Goal: Task Accomplishment & Management: Complete application form

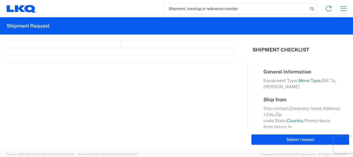
select select "FULL"
select select "US"
select select "LBS"
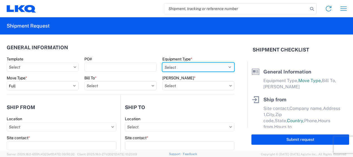
click at [225, 66] on select "Select 53’ Dry Van Flatbed Dropdeck (van) Lowboy (flatbed) Rail" at bounding box center [199, 67] width 72 height 9
select select "STDV"
click at [163, 63] on select "Select 53’ Dry Van Flatbed Dropdeck (van) Lowboy (flatbed) Rail" at bounding box center [199, 67] width 72 height 9
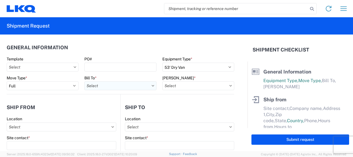
click at [106, 87] on input "Bill To *" at bounding box center [120, 85] width 72 height 9
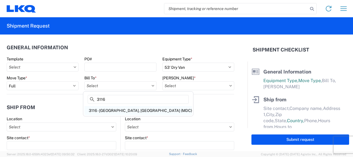
type input "3116"
click at [108, 108] on div "3116 - [GEOGRAPHIC_DATA], [GEOGRAPHIC_DATA] (MDC)" at bounding box center [138, 110] width 108 height 9
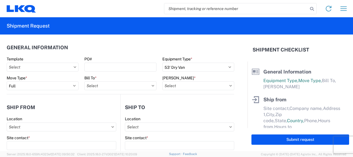
type input "3116 - [GEOGRAPHIC_DATA], [GEOGRAPHIC_DATA] (MDC)"
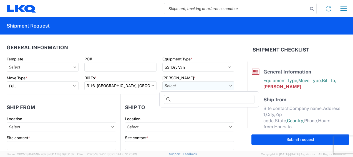
click at [171, 86] on input "Bill Code *" at bounding box center [199, 85] width 72 height 9
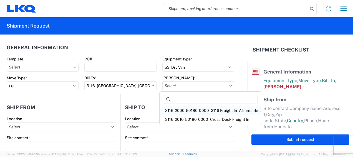
click at [182, 110] on div "3116-2000-50180-0000 - 3116 Freight In - Aftermarket" at bounding box center [211, 110] width 100 height 9
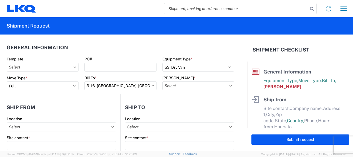
type input "3116-2000-50180-0000 - 3116 Freight In - Aftermarket"
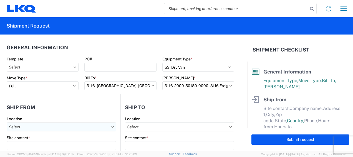
click at [18, 127] on input "Location" at bounding box center [62, 126] width 110 height 9
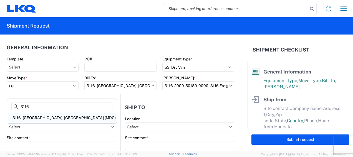
type input "3116"
click at [51, 116] on div "3116 - Grand Rapids, MI (MDC)" at bounding box center [62, 117] width 108 height 9
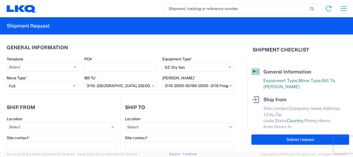
type input "3116 - Grand Rapids, MI (MDC)"
type input "Kristen Lund"
type input "LKQ Corporation"
type input "1120 36th St. SE suite 540"
type input "Grand Rapids"
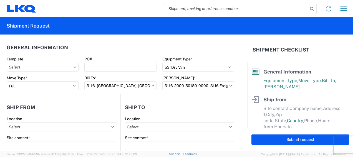
type input "49508"
select select "MI"
type input "klund@lkqcorp.com"
type input "616-754-1500"
type input "06:00"
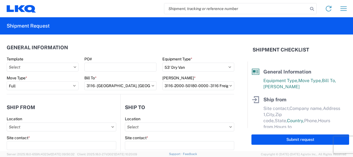
type input "13:00"
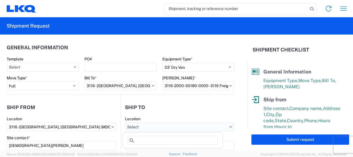
click at [129, 126] on input "Location" at bounding box center [179, 126] width 109 height 9
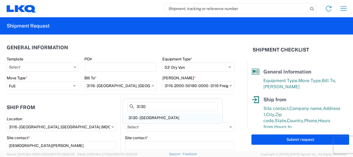
type input "3130"
click at [152, 116] on div "3130 - Charlotte NC" at bounding box center [172, 117] width 97 height 9
type input "3130 - Charlotte NC"
type input "LKQ Corporation"
type input "1706 Queen City Drive"
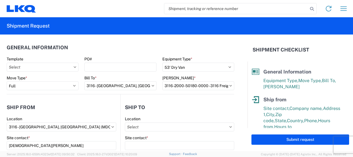
type input "Charlotte"
type input "28208"
select select "US"
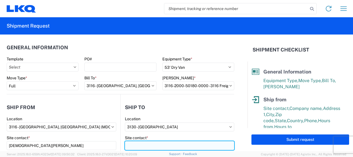
click at [140, 144] on input "Site contact *" at bounding box center [179, 145] width 109 height 9
type input "Receiving"
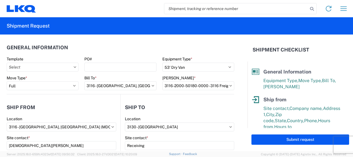
scroll to position [71, 0]
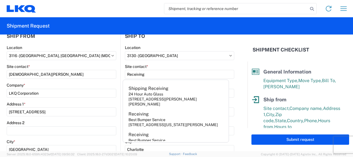
click at [100, 66] on div "Site contact *" at bounding box center [62, 66] width 110 height 5
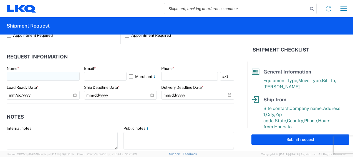
scroll to position [293, 0]
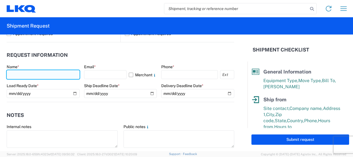
click at [22, 74] on input "text" at bounding box center [43, 74] width 73 height 9
type input "Kristen Lund"
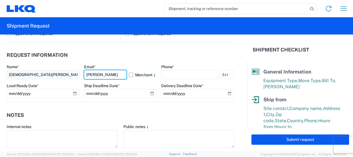
type input "klund@lkqcorp.com"
click at [113, 74] on input "klund@lkqcorp.com" at bounding box center [105, 74] width 43 height 9
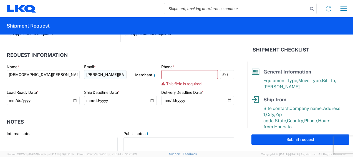
type input "klund@lkqcorp.com"
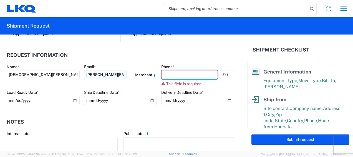
type input "6167541500"
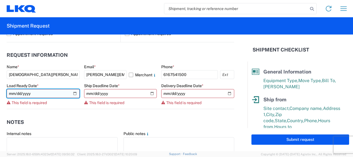
click at [73, 93] on input "date" at bounding box center [43, 93] width 73 height 9
type input "2025-09-09"
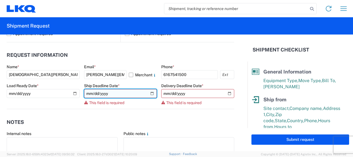
click at [149, 93] on input "date" at bounding box center [120, 93] width 73 height 9
type input "2025-09-09"
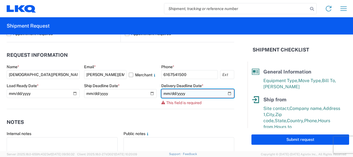
click at [226, 93] on input "date" at bounding box center [197, 93] width 73 height 9
type input "2025-09-12"
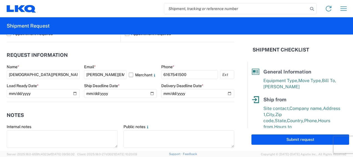
click at [159, 112] on header "Notes" at bounding box center [121, 115] width 228 height 13
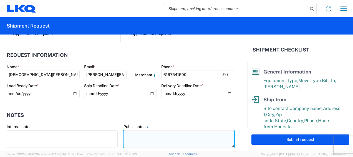
click at [131, 133] on textarea at bounding box center [179, 139] width 111 height 18
drag, startPoint x: 122, startPoint y: 133, endPoint x: 210, endPoint y: 138, distance: 88.0
click at [210, 138] on textarea "130-Charlotte 32 skids 11408108/8640/8673/9009/9214/9769/9772" at bounding box center [179, 139] width 111 height 18
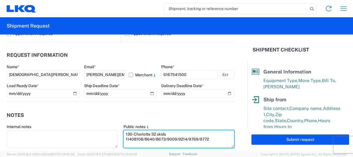
type textarea "130-Charlotte 32 skids 11408108/8640/8673/9009/9214/9769/9772"
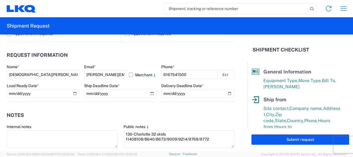
click at [168, 111] on header "Notes" at bounding box center [121, 115] width 228 height 13
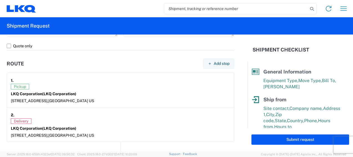
scroll to position [460, 0]
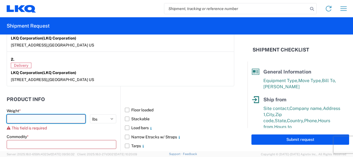
drag, startPoint x: 22, startPoint y: 118, endPoint x: 22, endPoint y: 114, distance: 3.9
click at [23, 117] on input "number" at bounding box center [46, 118] width 79 height 9
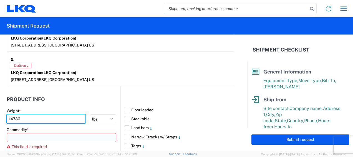
type input "14736"
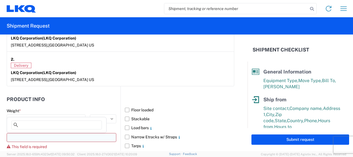
click at [22, 138] on input at bounding box center [62, 137] width 110 height 9
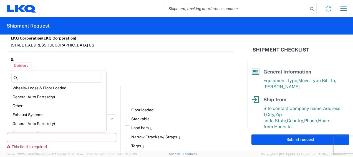
scroll to position [56, 0]
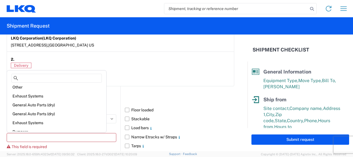
click at [45, 104] on div "General Auto Parts (dry)" at bounding box center [56, 104] width 97 height 9
type input "General Auto Parts (dry)"
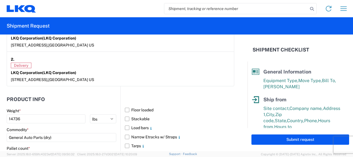
click at [65, 102] on header "Product Info" at bounding box center [64, 99] width 114 height 13
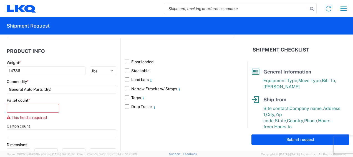
scroll to position [516, 0]
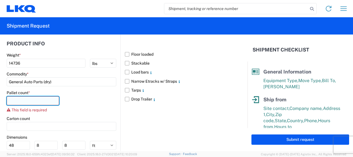
click at [18, 101] on input "number" at bounding box center [33, 100] width 53 height 9
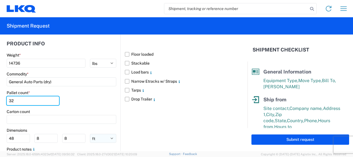
type input "32"
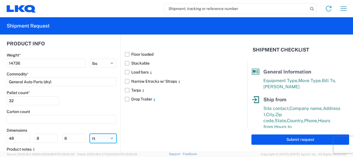
click at [96, 136] on select "ft in cm" at bounding box center [103, 138] width 26 height 9
select select "IN"
click at [90, 134] on select "ft in cm" at bounding box center [103, 138] width 26 height 9
type input "576"
type input "96"
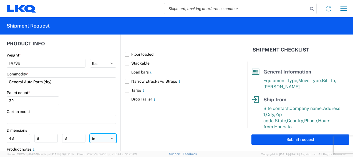
type input "96"
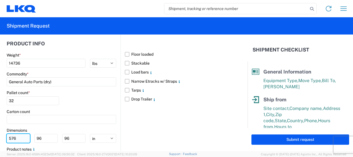
click at [19, 134] on input "576" at bounding box center [18, 138] width 23 height 9
drag, startPoint x: 19, startPoint y: 134, endPoint x: 0, endPoint y: 128, distance: 20.0
click at [0, 130] on html "Home Shipment request Shipment tracking Shipment Request General Information Te…" at bounding box center [176, 78] width 353 height 157
type input "77"
type input "47"
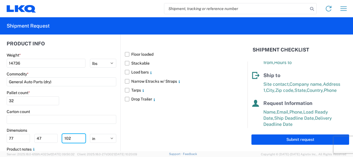
scroll to position [111, 0]
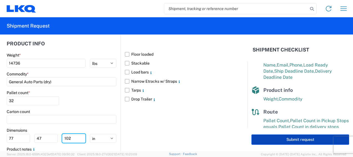
type input "102"
click at [287, 139] on button "Submit request" at bounding box center [301, 139] width 98 height 10
select select "US"
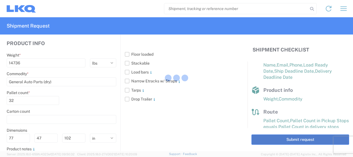
scroll to position [516, 0]
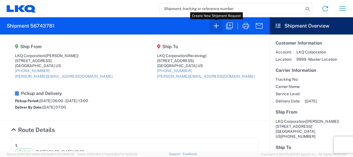
click at [216, 27] on icon "button" at bounding box center [216, 25] width 5 height 5
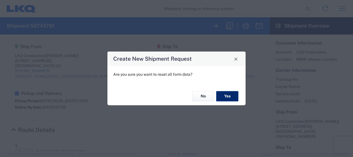
click at [230, 96] on button "Yes" at bounding box center [227, 96] width 22 height 10
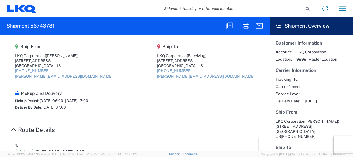
select select "FULL"
select select "US"
select select "LBS"
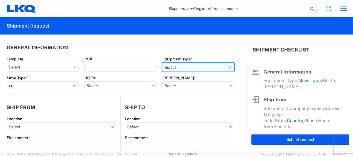
click at [226, 67] on select "Select 53’ Dry Van Flatbed Dropdeck (van) Lowboy (flatbed) Rail" at bounding box center [199, 67] width 72 height 9
select select "STDV"
click at [163, 63] on select "Select 53’ Dry Van Flatbed Dropdeck (van) Lowboy (flatbed) Rail" at bounding box center [199, 67] width 72 height 9
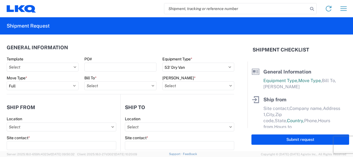
drag, startPoint x: 87, startPoint y: 84, endPoint x: 78, endPoint y: 77, distance: 11.6
click at [86, 84] on input "Bill To *" at bounding box center [120, 85] width 72 height 9
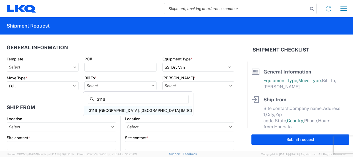
type input "3116"
click at [113, 108] on div "3116 - Grand Rapids, MI (MDC)" at bounding box center [138, 110] width 108 height 9
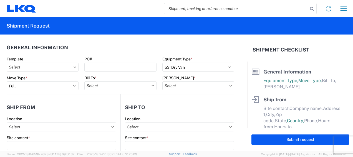
type input "3116 - Grand Rapids, MI (MDC)"
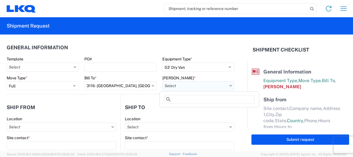
click at [173, 87] on input "Bill Code *" at bounding box center [199, 85] width 72 height 9
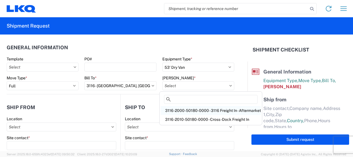
click at [178, 108] on div "3116-2000-50180-0000 - 3116 Freight In - Aftermarket" at bounding box center [211, 110] width 100 height 9
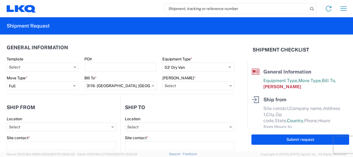
type input "3116-2000-50180-0000 - 3116 Freight In - Aftermarket"
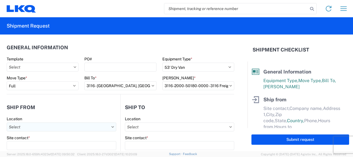
drag, startPoint x: 17, startPoint y: 126, endPoint x: 13, endPoint y: 124, distance: 4.3
click at [17, 126] on input "Location" at bounding box center [62, 126] width 110 height 9
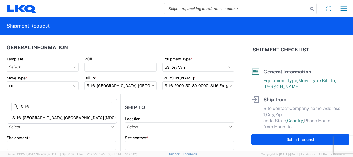
type input "3116"
click at [35, 116] on div "3116 - Grand Rapids, MI (MDC)" at bounding box center [62, 117] width 108 height 9
type input "3116 - Grand Rapids, MI (MDC)"
type input "Kristen Lund"
type input "LKQ Corporation"
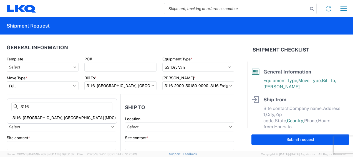
type input "1120 36th St. SE suite 540"
type input "Grand Rapids"
type input "49508"
select select "MI"
type input "klund@lkqcorp.com"
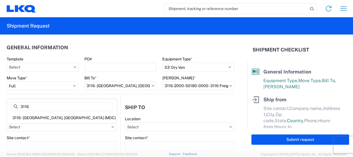
type input "616-754-1500"
type input "06:00"
type input "13:00"
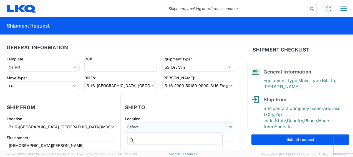
click at [140, 125] on input "Location" at bounding box center [179, 126] width 109 height 9
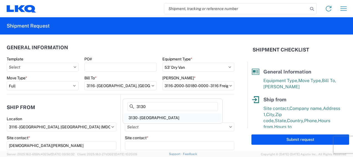
type input "3130"
click at [146, 114] on div "3130 - Charlotte NC" at bounding box center [172, 117] width 97 height 9
type input "3130 - Charlotte NC"
type input "LKQ Corporation"
type input "1706 Queen City Drive"
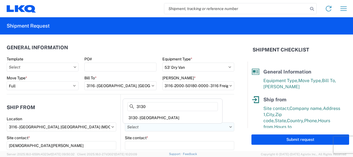
type input "Charlotte"
type input "28208"
select select "US"
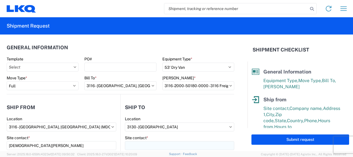
drag, startPoint x: 145, startPoint y: 140, endPoint x: 147, endPoint y: 143, distance: 3.4
click at [145, 140] on div "Site contact *" at bounding box center [179, 142] width 109 height 15
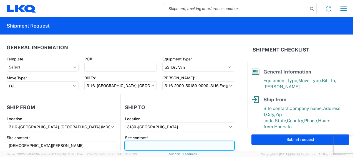
click at [149, 148] on input "Site contact *" at bounding box center [179, 145] width 109 height 9
type input "Receiving"
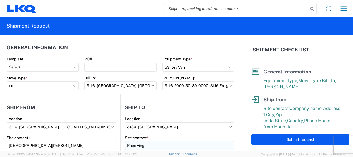
scroll to position [71, 0]
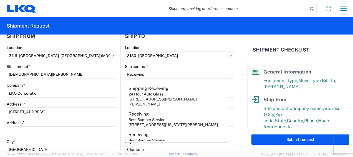
click at [104, 68] on div "Site contact *" at bounding box center [62, 66] width 110 height 5
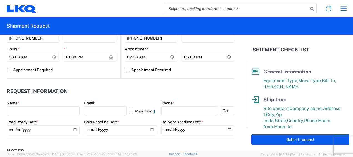
scroll to position [266, 0]
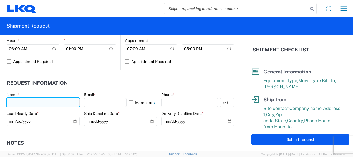
click at [16, 101] on input "text" at bounding box center [43, 102] width 73 height 9
click at [18, 102] on input "Krist" at bounding box center [43, 102] width 73 height 9
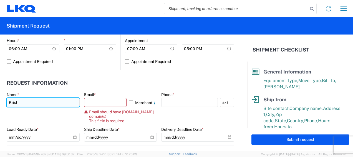
type input "Kristen Lund"
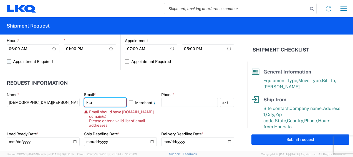
type input "klund@lkqcorp.com"
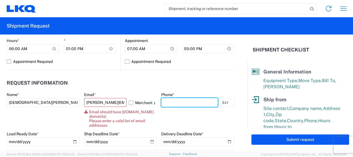
type input "6167541500"
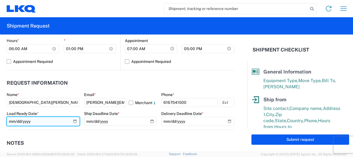
click at [74, 121] on input "date" at bounding box center [43, 121] width 73 height 9
type input "2025-09-09"
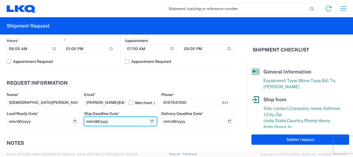
click at [149, 120] on input "date" at bounding box center [120, 121] width 73 height 9
type input "2025-09-09"
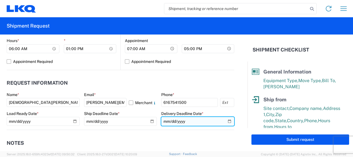
click at [226, 120] on input "date" at bounding box center [197, 121] width 73 height 9
type input "2025-09-12"
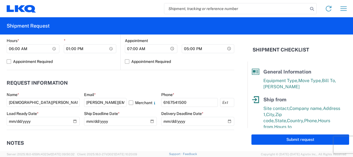
click at [162, 133] on agx-notes "Notes Internal notes Public notes Quote only" at bounding box center [121, 160] width 228 height 60
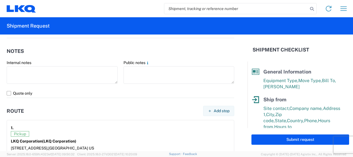
scroll to position [377, 0]
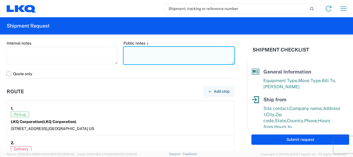
click at [128, 52] on textarea at bounding box center [179, 56] width 111 height 18
click at [128, 52] on textarea "130-Charlotte" at bounding box center [179, 56] width 111 height 18
click at [155, 48] on textarea "130-Charlotte" at bounding box center [179, 56] width 111 height 18
drag, startPoint x: 123, startPoint y: 49, endPoint x: 208, endPoint y: 55, distance: 85.8
click at [208, 55] on textarea "130-Charlotte 19 skids 11408108/8640/8673/9214/9769/9772/9009" at bounding box center [179, 56] width 111 height 18
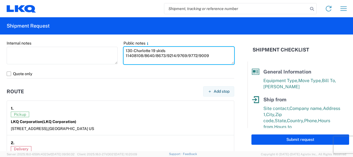
type textarea "130-Charlotte 19 skids 11408108/8640/8673/9214/9769/9772/9009"
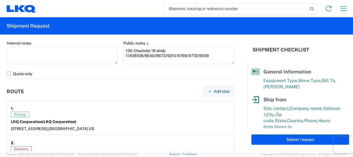
click at [210, 41] on agx-form-section "Notes Internal notes Public notes 130-Charlotte 19 skids 11408108/8640/8673/921…" at bounding box center [121, 51] width 228 height 53
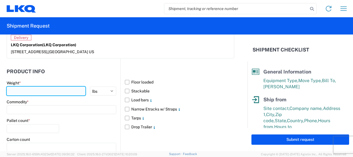
click at [18, 90] on input "number" at bounding box center [46, 90] width 79 height 9
type input "7730"
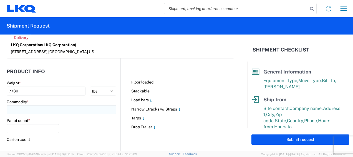
click at [20, 108] on input at bounding box center [62, 109] width 110 height 9
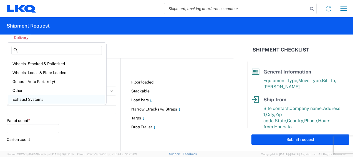
scroll to position [56, 0]
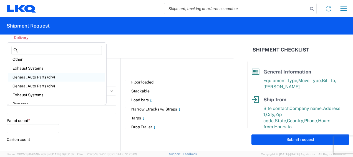
click at [49, 77] on div "General Auto Parts (dry)" at bounding box center [56, 77] width 97 height 9
type input "General Auto Parts (dry)"
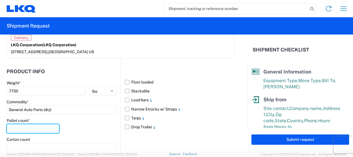
click at [13, 128] on input "number" at bounding box center [33, 128] width 53 height 9
type input "19"
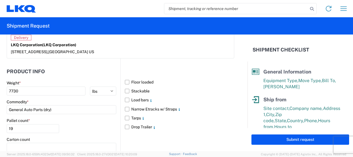
click at [78, 127] on div "Pallet count * 19" at bounding box center [62, 127] width 110 height 19
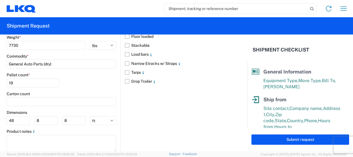
scroll to position [548, 0]
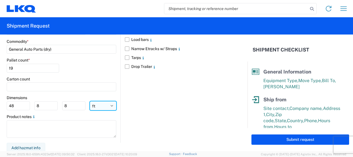
click at [98, 107] on select "ft in cm" at bounding box center [103, 105] width 26 height 9
select select "IN"
click at [90, 101] on select "ft in cm" at bounding box center [103, 105] width 26 height 9
type input "576"
type input "96"
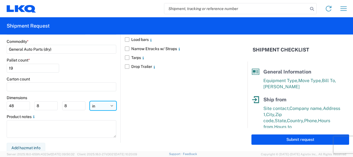
type input "96"
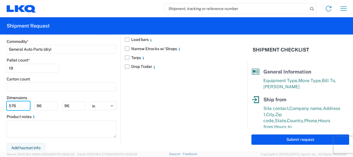
drag, startPoint x: 23, startPoint y: 103, endPoint x: -1, endPoint y: 109, distance: 24.5
click at [0, 109] on html "Home Shipment request Shipment tracking Shipment Request General Information Te…" at bounding box center [176, 78] width 353 height 157
type input "77"
type input "47"
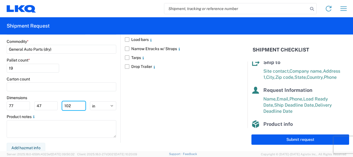
scroll to position [119, 0]
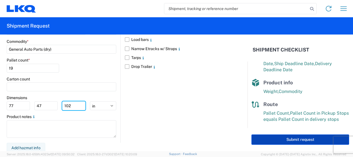
type input "102"
click at [305, 142] on button "Submit request" at bounding box center [301, 139] width 98 height 10
select select "US"
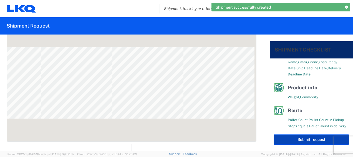
scroll to position [109, 0]
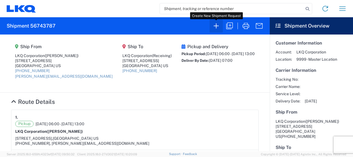
click at [217, 26] on icon "button" at bounding box center [216, 25] width 9 height 9
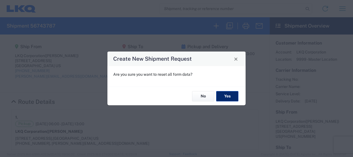
click at [230, 96] on button "Yes" at bounding box center [227, 96] width 22 height 10
select select "FULL"
select select "US"
select select "LBS"
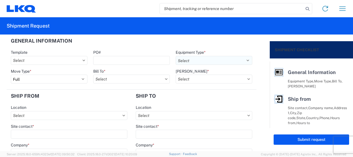
click at [245, 59] on select "Select 53’ Dry Van Flatbed Dropdeck (van) Lowboy (flatbed) Rail" at bounding box center [214, 60] width 77 height 9
select select "STDV"
click at [176, 56] on select "Select 53’ Dry Van Flatbed Dropdeck (van) Lowboy (flatbed) Rail" at bounding box center [214, 60] width 77 height 9
click at [104, 79] on input "Bill To *" at bounding box center [131, 78] width 77 height 9
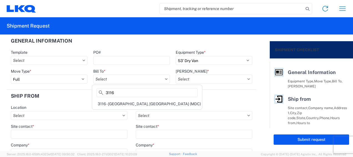
type input "3116"
click at [113, 103] on div "3116 - Grand Rapids, MI (MDC)" at bounding box center [147, 103] width 108 height 9
type input "3116 - Grand Rapids, MI (MDC)"
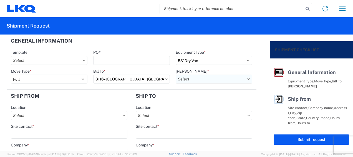
click at [188, 80] on input "Bill Code *" at bounding box center [214, 78] width 77 height 9
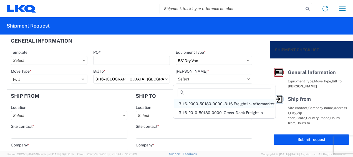
click at [188, 102] on div "3116-2000-50180-0000 - 3116 Freight In - Aftermarket" at bounding box center [225, 103] width 100 height 9
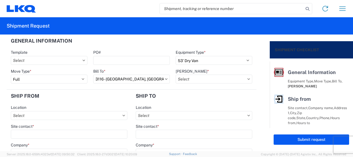
type input "3116-2000-50180-0000 - 3116 Freight In - Aftermarket"
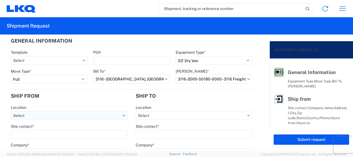
click at [35, 114] on input "Location" at bounding box center [69, 115] width 117 height 9
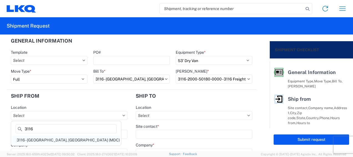
type input "3116"
drag, startPoint x: 35, startPoint y: 139, endPoint x: 42, endPoint y: 137, distance: 6.9
click at [35, 139] on div "3116 - Grand Rapids, MI (MDC)" at bounding box center [66, 139] width 108 height 9
type input "3116 - Grand Rapids, MI (MDC)"
type input "Kristen Lund"
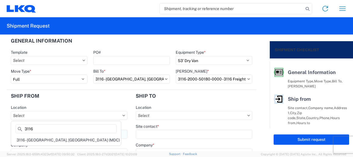
type input "LKQ Corporation"
type input "1120 36th St. SE suite 540"
type input "Grand Rapids"
type input "49508"
select select "MI"
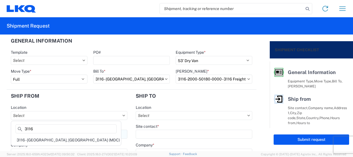
type input "klund@lkqcorp.com"
type input "616-754-1500"
type input "06:00"
type input "13:00"
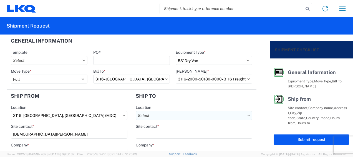
click at [148, 114] on input "Location" at bounding box center [194, 115] width 117 height 9
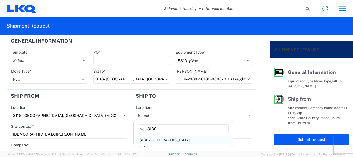
type input "3130"
click at [165, 140] on div "3130 - Charlotte NC" at bounding box center [183, 139] width 97 height 9
type input "3130 - Charlotte NC"
type input "LKQ Corporation"
type input "1706 Queen City Drive"
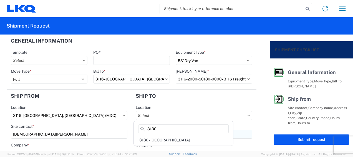
type input "Charlotte"
type input "28208"
select select "US"
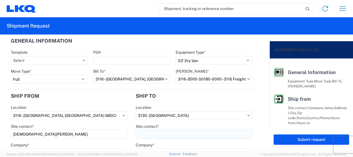
drag, startPoint x: 147, startPoint y: 134, endPoint x: 183, endPoint y: 131, distance: 35.7
click at [148, 135] on input "Site contact *" at bounding box center [194, 133] width 117 height 9
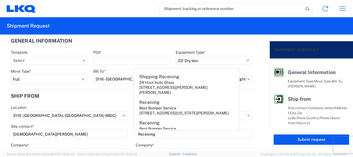
type input "Receiving"
click at [104, 99] on header "Ship from" at bounding box center [69, 95] width 125 height 13
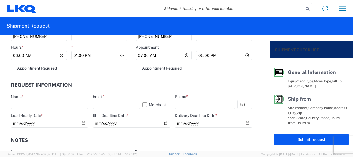
scroll to position [250, 0]
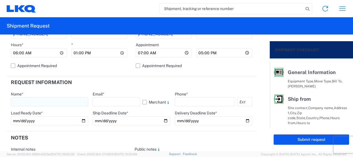
click at [24, 101] on input "text" at bounding box center [50, 101] width 78 height 9
type input "Kristen Lund"
type input "klund@lkqcorp.com"
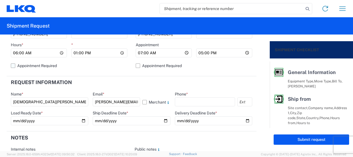
type input "6167541500"
click at [82, 121] on input "date" at bounding box center [50, 120] width 78 height 9
type input "2025-09-09"
click at [162, 119] on input "date" at bounding box center [132, 120] width 78 height 9
type input "2025-09-09"
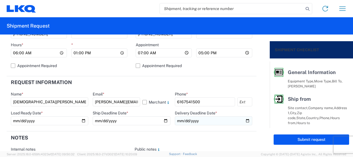
click at [244, 119] on input "date" at bounding box center [214, 120] width 78 height 9
type input "2025-09-12"
click at [200, 138] on header "Notes" at bounding box center [132, 137] width 250 height 13
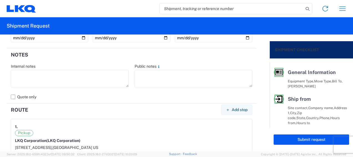
scroll to position [333, 0]
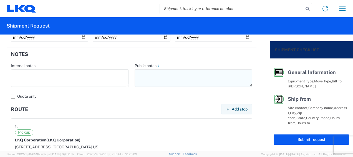
click at [147, 71] on textarea at bounding box center [194, 78] width 118 height 18
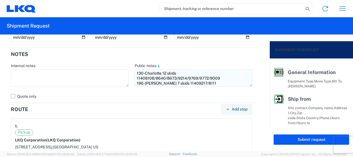
drag, startPoint x: 135, startPoint y: 73, endPoint x: 197, endPoint y: 83, distance: 63.1
click at [197, 83] on textarea "130-Charlotte 12 skids 11408108/8640/8673/9214/9769/9772/9009 196-Garner 7 skid…" at bounding box center [194, 78] width 118 height 18
type textarea "130-Charlotte 12 skids 11408108/8640/8673/9214/9769/9772/9009 196-Garner 7 skid…"
click at [114, 64] on div "Internal notes" at bounding box center [70, 65] width 118 height 5
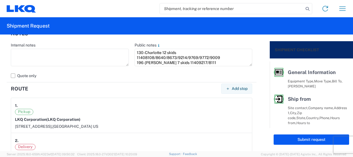
scroll to position [389, 0]
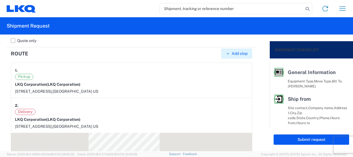
click at [241, 54] on span "Add stop" at bounding box center [240, 53] width 16 height 5
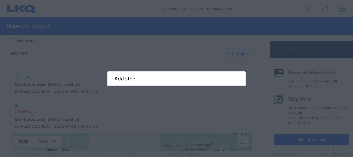
select select "US"
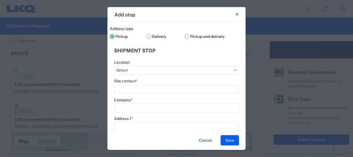
click at [146, 36] on label "Delivery" at bounding box center [165, 36] width 39 height 8
click at [0, 0] on input "Delivery" at bounding box center [0, 0] width 0 height 0
click at [140, 68] on input "Location" at bounding box center [176, 70] width 125 height 9
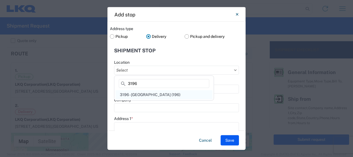
type input "3196"
click at [136, 95] on div "3196 - Raleigh NC (196)" at bounding box center [164, 94] width 97 height 9
type input "3196 - Raleigh NC (196)"
type input "LKQ Corporation"
type input "1000 Garner Business Park Drive"
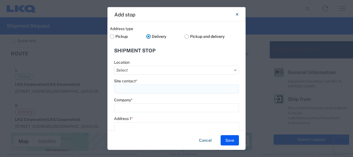
type input "Suite 200"
type input "Garner"
type input "27529"
select select "NC"
type input "919-661-5165"
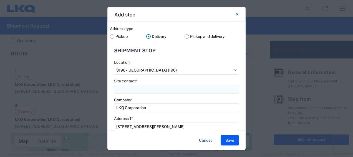
click at [138, 87] on input "Site contact *" at bounding box center [176, 88] width 125 height 9
type input "Receiving"
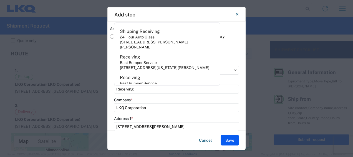
click at [241, 99] on div "Address type Pickup Delivery Pickup and delivery Shipment stop Location 3196 - …" at bounding box center [177, 76] width 138 height 109
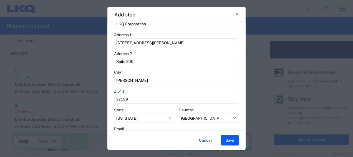
scroll to position [139, 0]
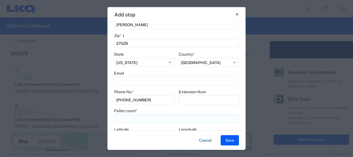
click at [130, 119] on input "number" at bounding box center [176, 118] width 125 height 9
type input "7"
click at [229, 141] on button "Save" at bounding box center [230, 140] width 18 height 10
select select "D"
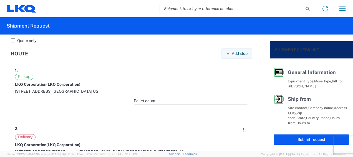
click at [24, 104] on div at bounding box center [72, 107] width 114 height 19
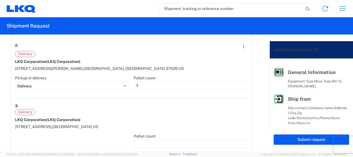
scroll to position [472, 0]
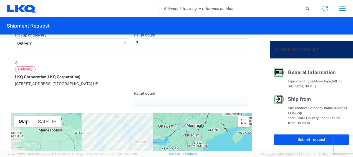
click at [138, 101] on input "number" at bounding box center [191, 101] width 114 height 9
type input "12"
click at [126, 68] on div "Delivery" at bounding box center [131, 69] width 233 height 6
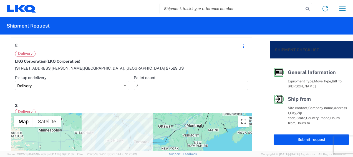
scroll to position [417, 0]
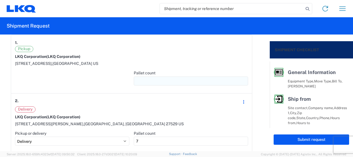
click at [143, 79] on input "number" at bounding box center [191, 80] width 114 height 9
type input "1"
type input "19"
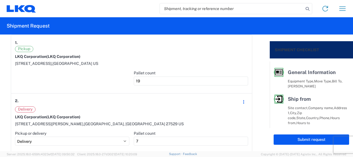
drag, startPoint x: 26, startPoint y: 86, endPoint x: 30, endPoint y: 81, distance: 6.3
click at [26, 86] on div at bounding box center [72, 79] width 114 height 19
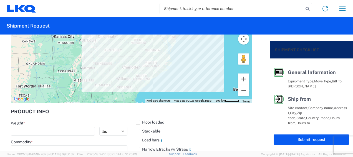
scroll to position [639, 0]
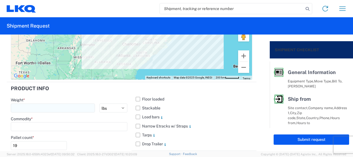
click at [23, 103] on input "number" at bounding box center [53, 107] width 84 height 9
type input "8666"
click at [26, 124] on input at bounding box center [69, 126] width 117 height 9
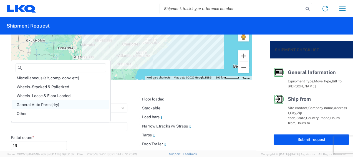
scroll to position [28, 0]
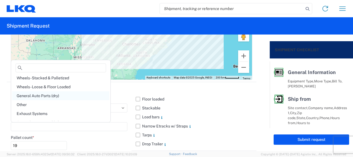
click at [46, 95] on div "General Auto Parts (dry)" at bounding box center [60, 95] width 97 height 9
type input "General Auto Parts (dry)"
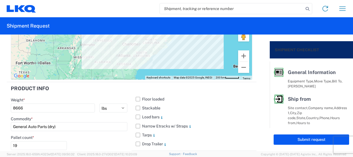
click at [103, 93] on header "Product Info" at bounding box center [69, 88] width 125 height 13
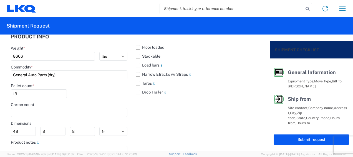
scroll to position [695, 0]
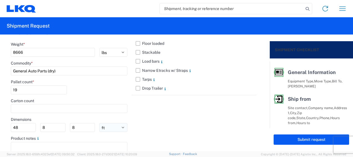
click at [105, 127] on select "ft in cm" at bounding box center [113, 127] width 28 height 9
select select "IN"
click at [99, 123] on select "ft in cm" at bounding box center [113, 127] width 28 height 9
type input "576"
type input "96"
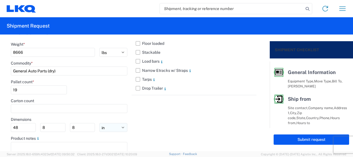
type input "96"
drag, startPoint x: 22, startPoint y: 124, endPoint x: 0, endPoint y: 107, distance: 28.0
click at [0, 129] on html "Home Shipment request Shipment tracking Shipment Request General Information Te…" at bounding box center [176, 78] width 353 height 157
type input "77"
type input "47"
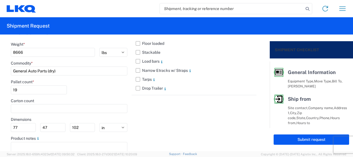
type input "102"
drag, startPoint x: 190, startPoint y: 115, endPoint x: 235, endPoint y: 114, distance: 45.0
click at [191, 115] on div "Floor loaded Stackable Load bars Narrow Etracks w/ Straps Tarps Drop Trailer" at bounding box center [194, 96] width 125 height 140
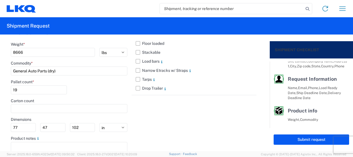
scroll to position [130, 0]
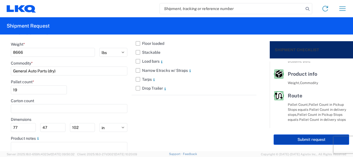
click at [314, 139] on button "Submit request" at bounding box center [312, 139] width 76 height 10
select select "US"
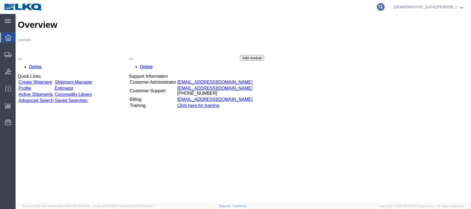
click at [385, 5] on icon at bounding box center [381, 7] width 8 height 8
click at [286, 5] on input "search" at bounding box center [292, 6] width 169 height 13
type input "56743781"
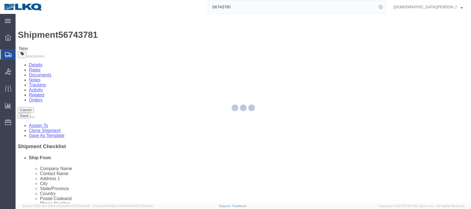
select select "27850"
select select "27858"
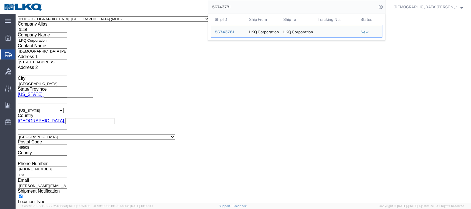
scroll to position [307, 0]
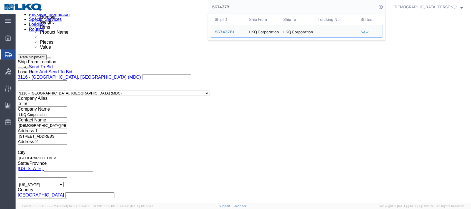
click div
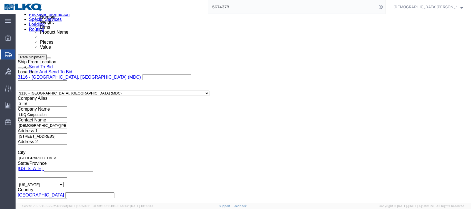
click input "5:00 AM"
type input "5:00 pm"
click button "Apply"
click link "Send To Bid"
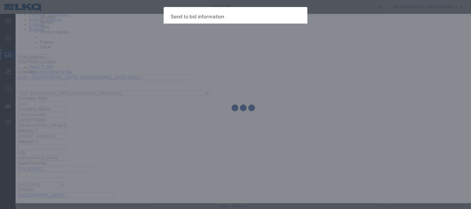
select select "TL"
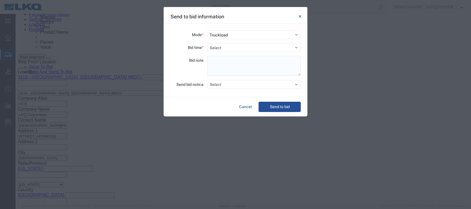
paste textarea "130-Charlotte 32 skids 11408108/8640/8673/9009/9214/9769/9772"
type textarea "130-Charlotte 32 skids 11408108/8640/8673/9009/9214/9769/9772"
click at [212, 47] on select "Select 30 Min (Rush) 1 Hour (Rush) 2 Hours (Rush) 4 Hours (Rush) 8 Hours (Rush)…" at bounding box center [254, 47] width 93 height 9
select select "2"
click at [208, 43] on select "Select 30 Min (Rush) 1 Hour (Rush) 2 Hours (Rush) 4 Hours (Rush) 8 Hours (Rush)…" at bounding box center [254, 47] width 93 height 9
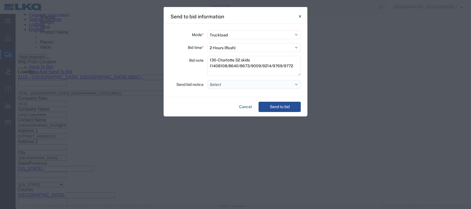
click at [220, 86] on button "Select" at bounding box center [254, 84] width 93 height 9
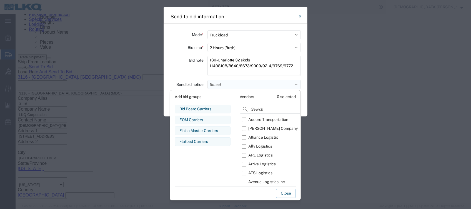
click at [227, 83] on button "Select" at bounding box center [254, 84] width 93 height 9
click at [226, 84] on button "Select" at bounding box center [254, 84] width 93 height 9
click at [255, 107] on input at bounding box center [284, 109] width 88 height 9
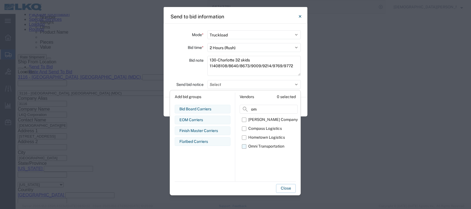
type input "om"
click at [243, 144] on label "Omni Transportation" at bounding box center [270, 146] width 56 height 9
click at [0, 0] on input "Omni Transportation" at bounding box center [0, 0] width 0 height 0
click at [288, 188] on button "Close" at bounding box center [286, 188] width 20 height 9
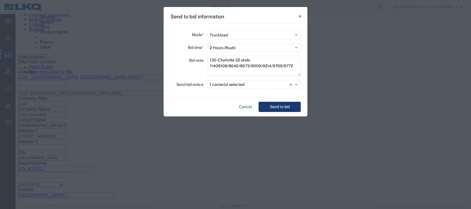
click at [279, 108] on button "Send to bid" at bounding box center [280, 107] width 42 height 10
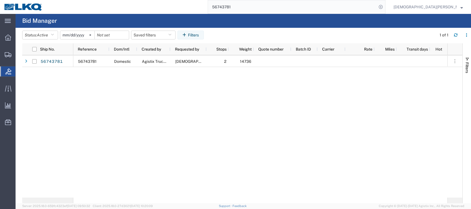
click at [291, 8] on input "56743781" at bounding box center [292, 6] width 169 height 13
type input "56743787"
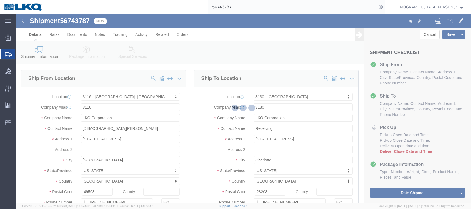
select select "27850"
select select "27858"
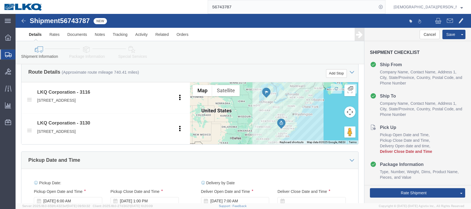
scroll to position [259, 0]
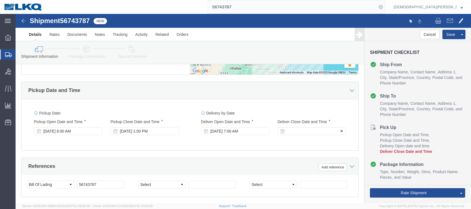
click div
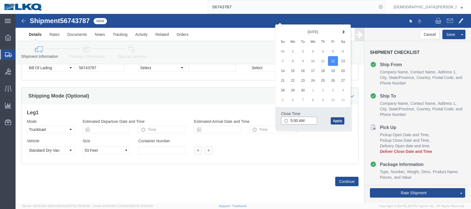
click input "5:00 AM"
type input "5:00 PM"
click button "Apply"
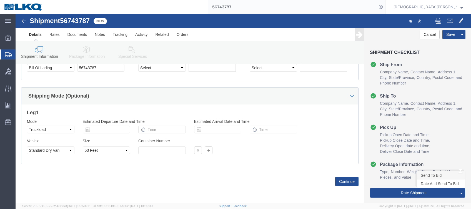
click link "Send To Bid"
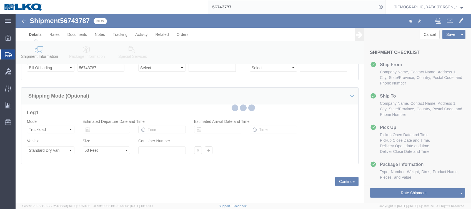
select select "TL"
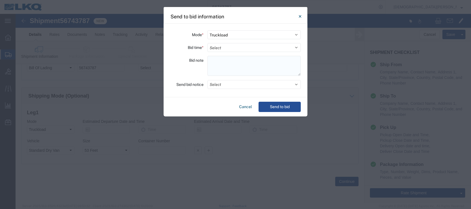
click at [225, 63] on textarea at bounding box center [254, 66] width 93 height 20
paste textarea "130-Charlotte 19 skids 11408108/8640/8673/9214/9769/9772/9009"
type textarea "130-Charlotte 19 skids 11408108/8640/8673/9214/9769/9772/9009"
drag, startPoint x: 216, startPoint y: 46, endPoint x: 219, endPoint y: 48, distance: 3.2
click at [216, 46] on select "Select 30 Min (Rush) 1 Hour (Rush) 2 Hours (Rush) 4 Hours (Rush) 8 Hours (Rush)…" at bounding box center [254, 47] width 93 height 9
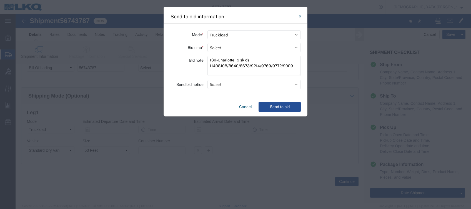
select select "2"
click at [208, 43] on select "Select 30 Min (Rush) 1 Hour (Rush) 2 Hours (Rush) 4 Hours (Rush) 8 Hours (Rush)…" at bounding box center [254, 47] width 93 height 9
click at [223, 85] on button "Select" at bounding box center [254, 84] width 93 height 9
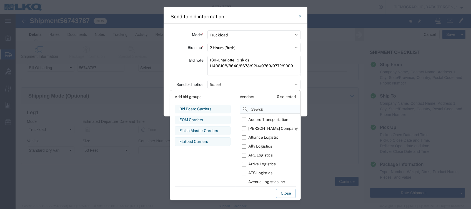
click at [262, 107] on input at bounding box center [284, 109] width 88 height 9
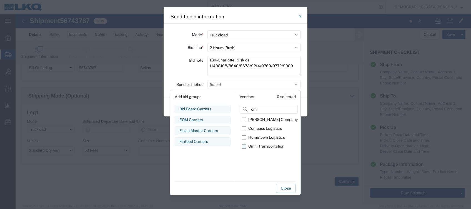
type input "om"
click at [243, 148] on label "Omni Transportation" at bounding box center [270, 146] width 56 height 9
click at [0, 0] on input "Omni Transportation" at bounding box center [0, 0] width 0 height 0
click at [286, 186] on button "Close" at bounding box center [286, 188] width 20 height 9
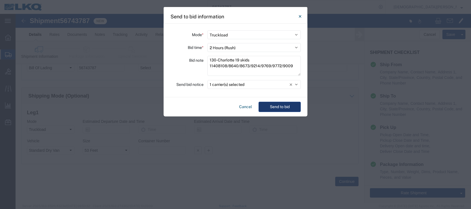
click at [280, 107] on button "Send to bid" at bounding box center [280, 107] width 42 height 10
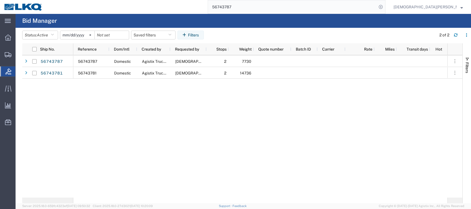
click at [296, 4] on input "56743787" at bounding box center [292, 6] width 169 height 13
type input "56743793"
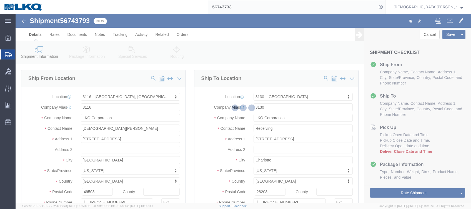
select select "27850"
select select "27858"
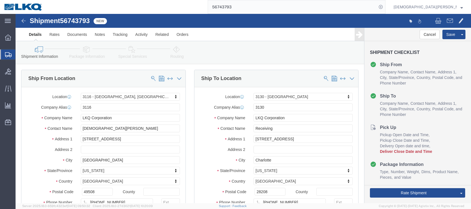
click icon
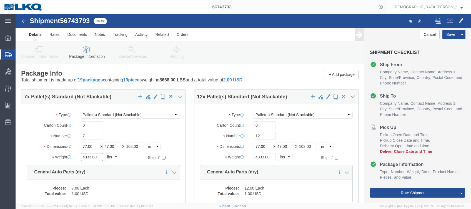
click input "4333.00"
type input "3157"
click input "4333.00"
drag, startPoint x: 253, startPoint y: 143, endPoint x: 256, endPoint y: 146, distance: 4.1
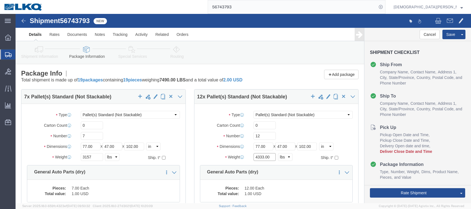
click input "4333.00"
type input "5509"
click icon
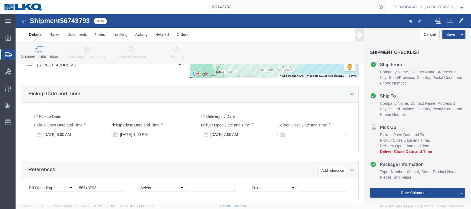
scroll to position [333, 0]
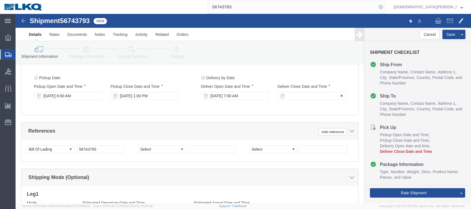
click div
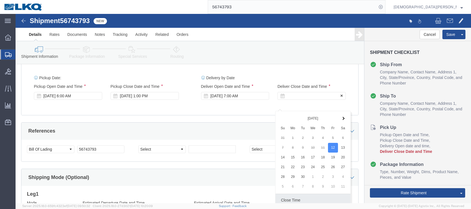
scroll to position [341, 0]
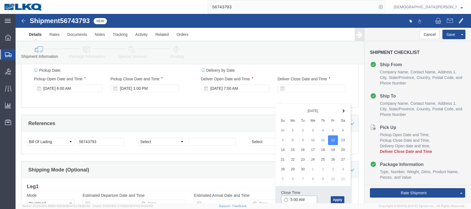
click input "5:00 AM"
type input "5:00 pm"
click button "Apply"
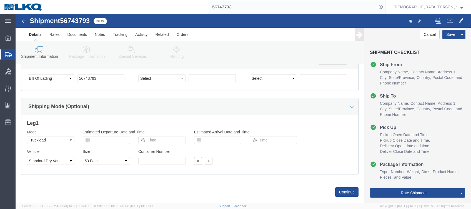
scroll to position [425, 0]
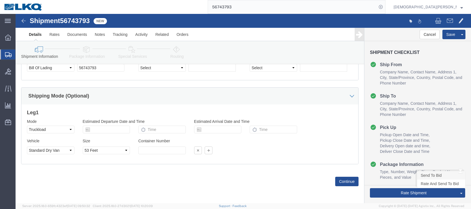
click link "Send To Bid"
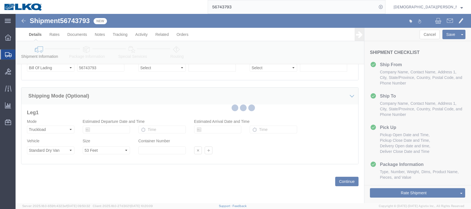
select select "27850"
select select "27858"
select select "TL"
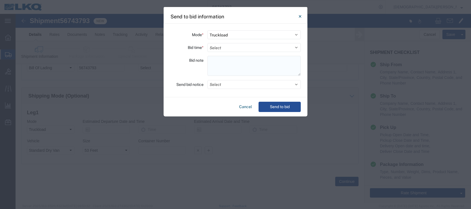
click at [217, 63] on textarea at bounding box center [254, 66] width 93 height 20
paste textarea "130-Charlotte 12 skids 11408108/8640/8673/9214/9769/9772/9009 196-Garner 7 skid…"
type textarea "130-Charlotte 12 skids 11408108/8640/8673/9214/9769/9772/9009 196-Garner 7 skid…"
click at [223, 48] on select "Select 30 Min (Rush) 1 Hour (Rush) 2 Hours (Rush) 4 Hours (Rush) 8 Hours (Rush)…" at bounding box center [254, 47] width 93 height 9
select select "2"
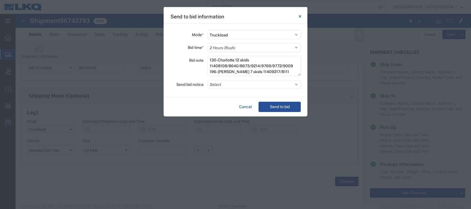
click at [208, 43] on select "Select 30 Min (Rush) 1 Hour (Rush) 2 Hours (Rush) 4 Hours (Rush) 8 Hours (Rush)…" at bounding box center [254, 47] width 93 height 9
click at [221, 86] on button "Select" at bounding box center [254, 84] width 93 height 9
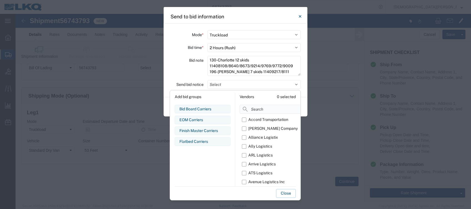
click at [253, 109] on input at bounding box center [284, 109] width 88 height 9
type input "om"
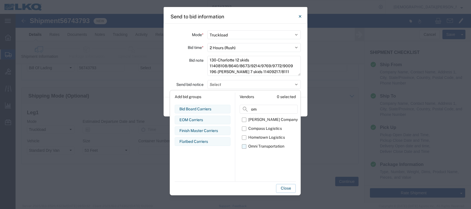
click at [244, 146] on label "Omni Transportation" at bounding box center [270, 146] width 56 height 9
click at [0, 0] on input "Omni Transportation" at bounding box center [0, 0] width 0 height 0
click at [289, 189] on button "Close" at bounding box center [286, 188] width 20 height 9
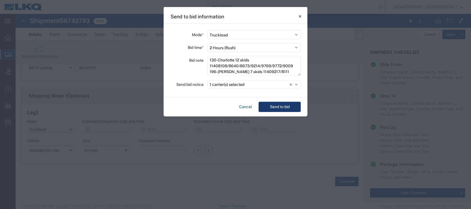
click at [282, 106] on button "Send to bid" at bounding box center [280, 107] width 42 height 10
